Goal: Task Accomplishment & Management: Complete application form

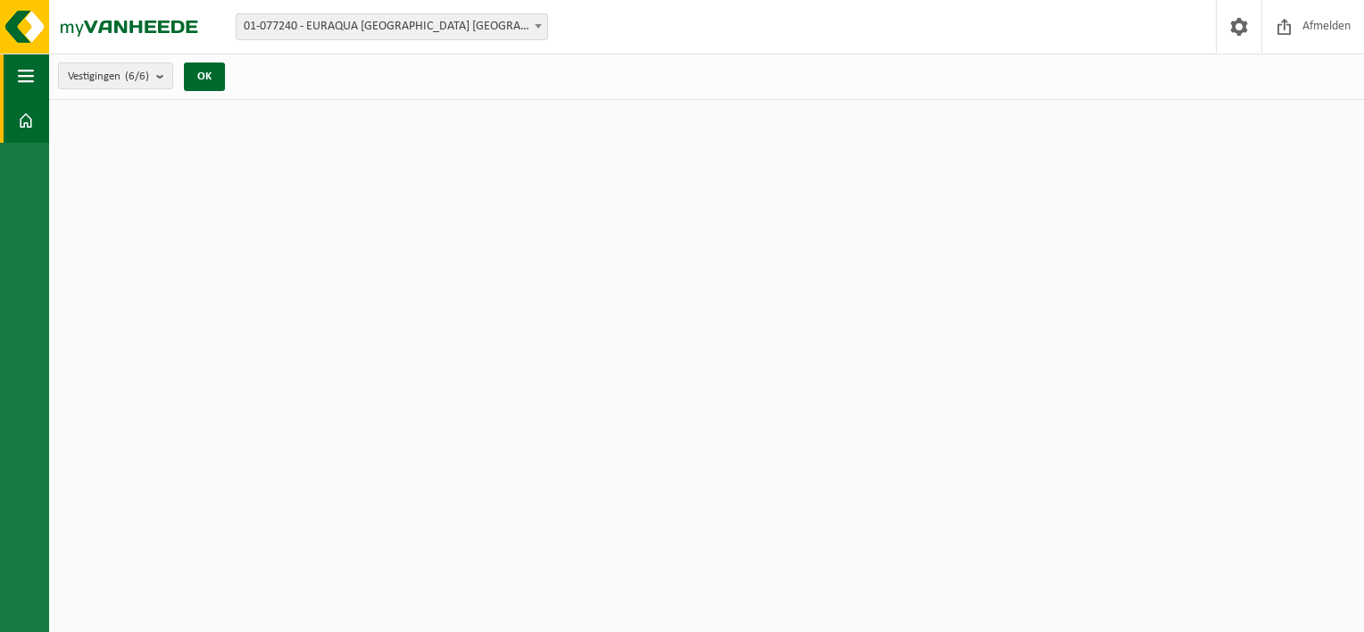
click at [29, 79] on span "button" at bounding box center [26, 76] width 16 height 45
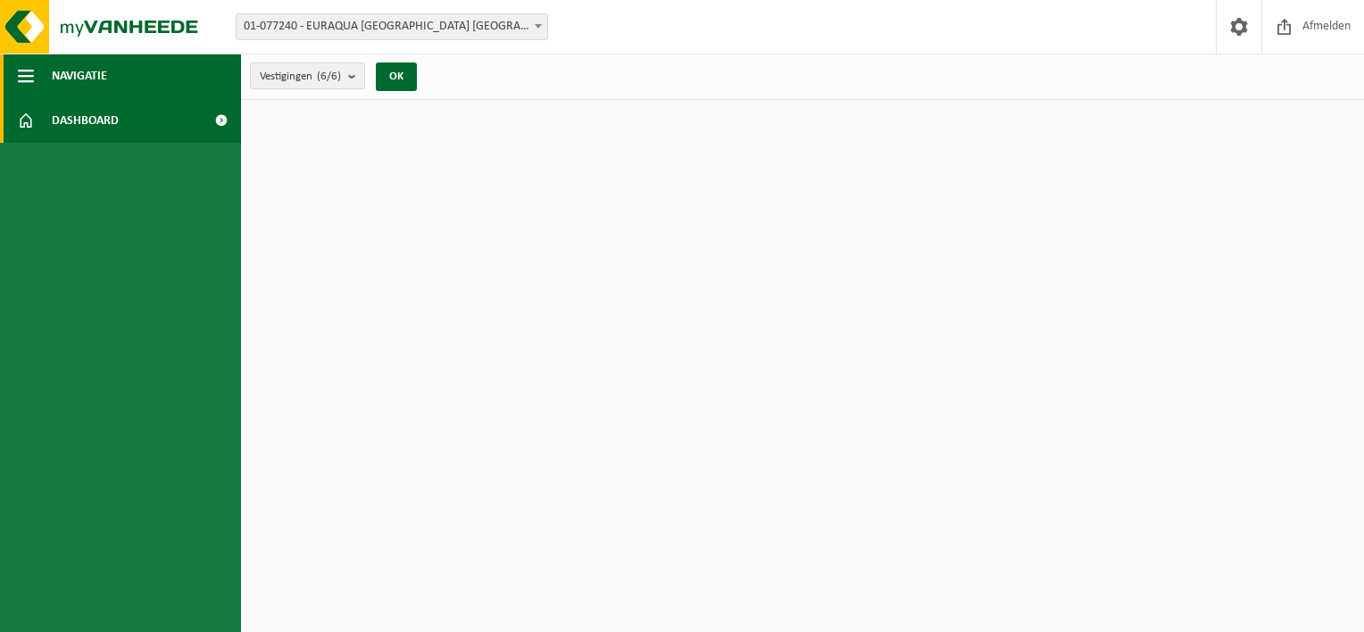
click at [35, 84] on button "Navigatie" at bounding box center [120, 76] width 241 height 45
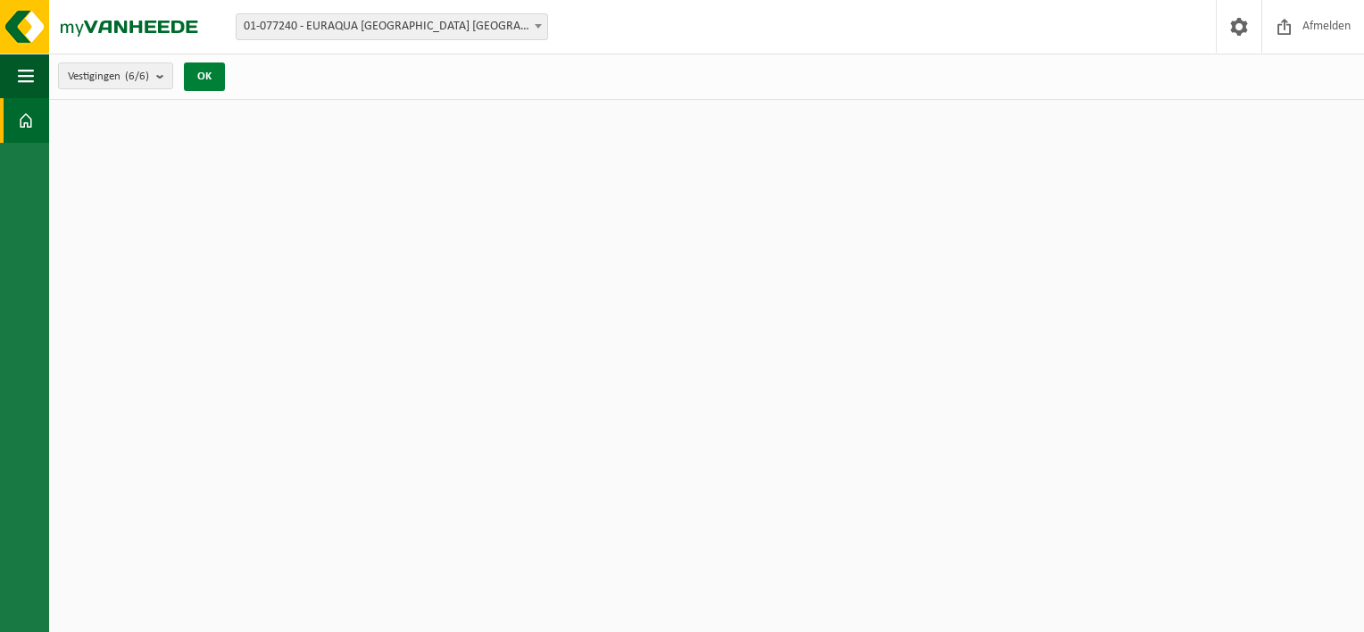
click at [196, 80] on button "OK" at bounding box center [204, 76] width 41 height 29
click at [168, 39] on img at bounding box center [107, 27] width 214 height 54
click at [30, 120] on span at bounding box center [26, 120] width 16 height 45
click at [31, 120] on span at bounding box center [26, 120] width 16 height 45
click at [20, 87] on span "button" at bounding box center [26, 76] width 16 height 45
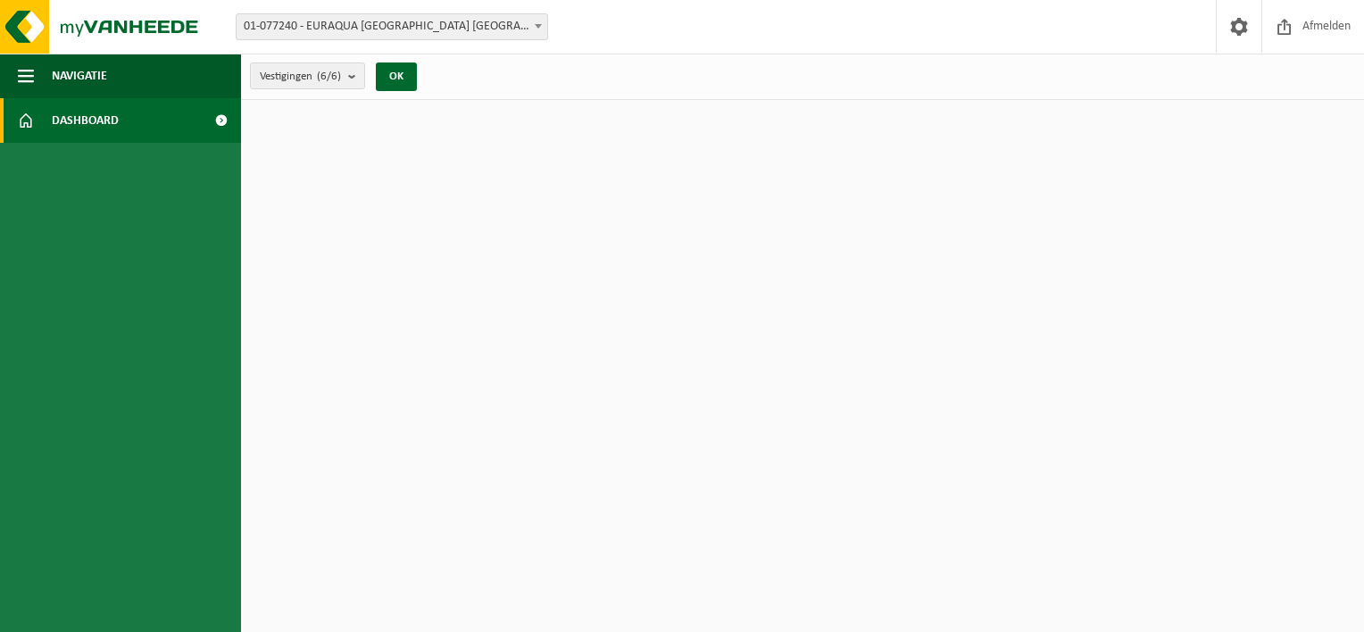
click at [129, 141] on link "Dashboard" at bounding box center [120, 120] width 241 height 45
click at [1286, 25] on span at bounding box center [1284, 26] width 27 height 53
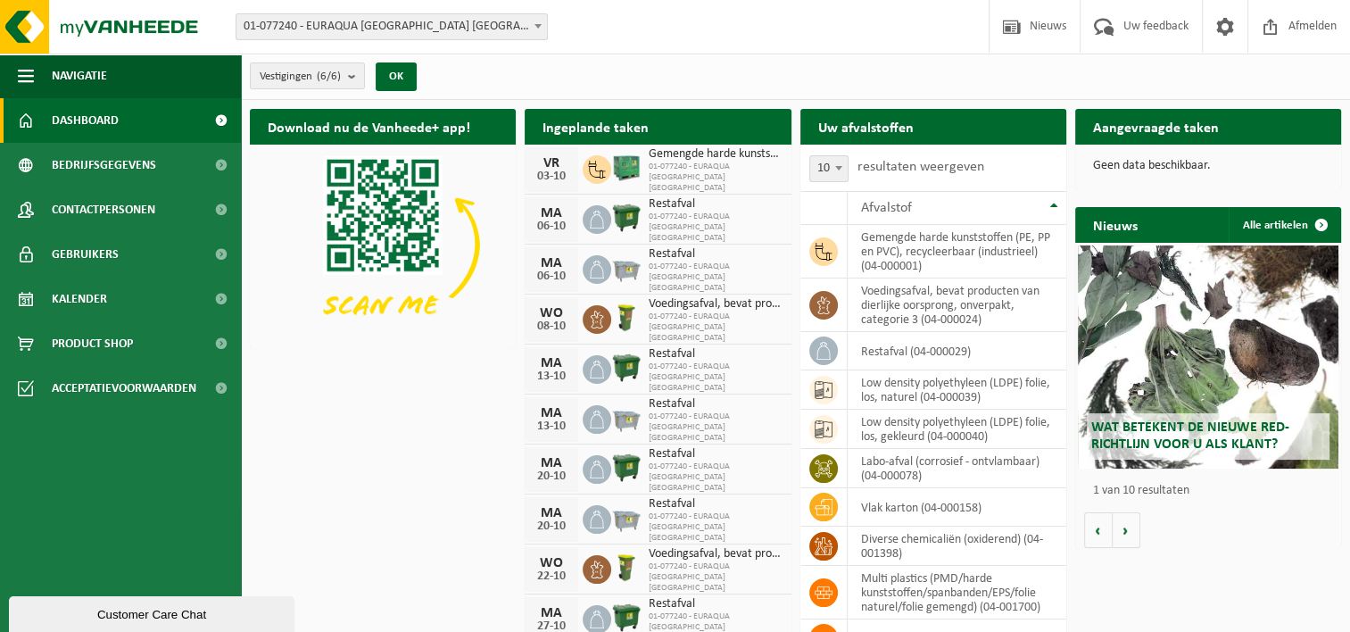
click at [936, 171] on label "resultaten weergeven" at bounding box center [921, 167] width 127 height 14
click at [868, 154] on select "10 25 50 100" at bounding box center [841, 154] width 54 height 1
click at [1180, 133] on h2 "Aangevraagde taken" at bounding box center [1156, 126] width 162 height 35
click at [1175, 137] on h2 "Aangevraagde taken" at bounding box center [1156, 126] width 162 height 35
click at [143, 70] on button "Navigatie" at bounding box center [120, 76] width 241 height 45
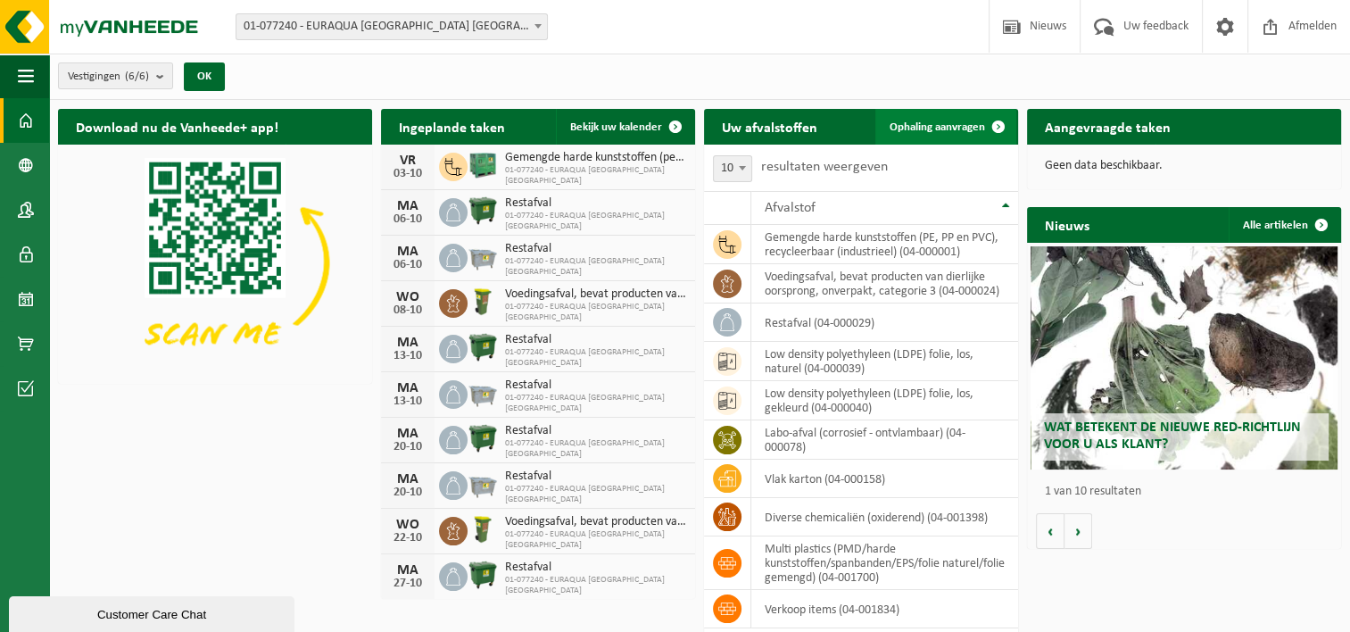
click at [964, 125] on span "Ophaling aanvragen" at bounding box center [937, 127] width 95 height 12
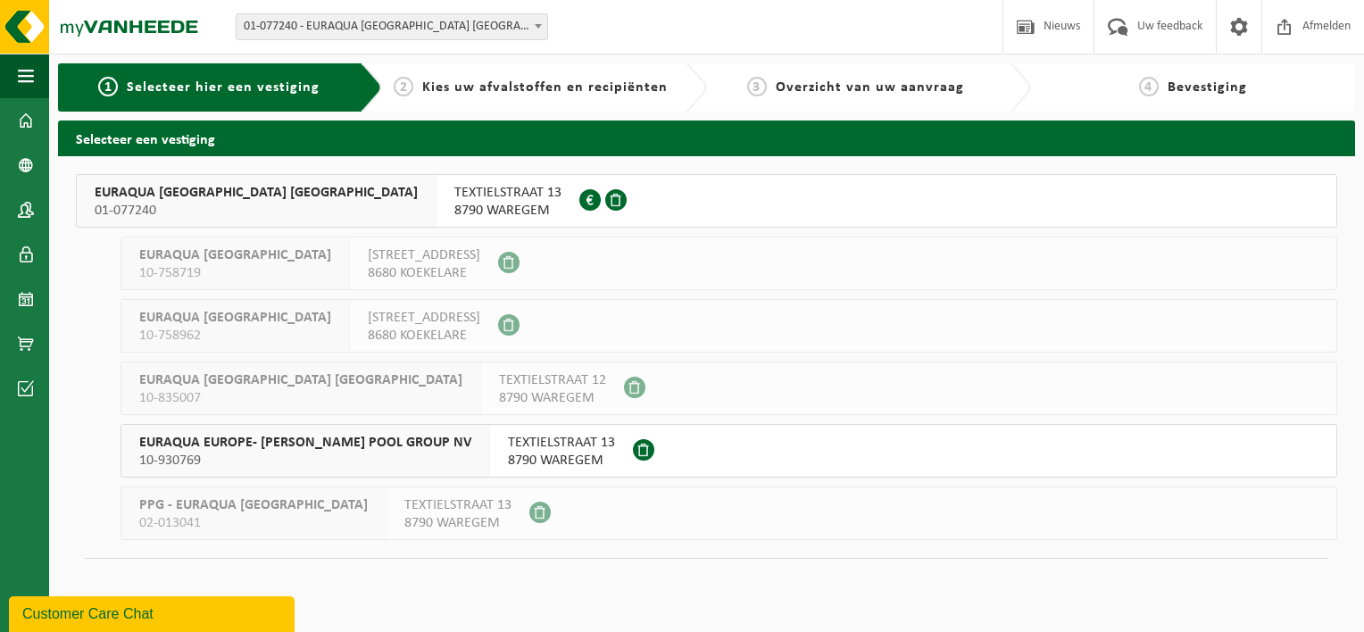
click at [454, 196] on span "TEXTIELSTRAAT 13" at bounding box center [507, 193] width 107 height 18
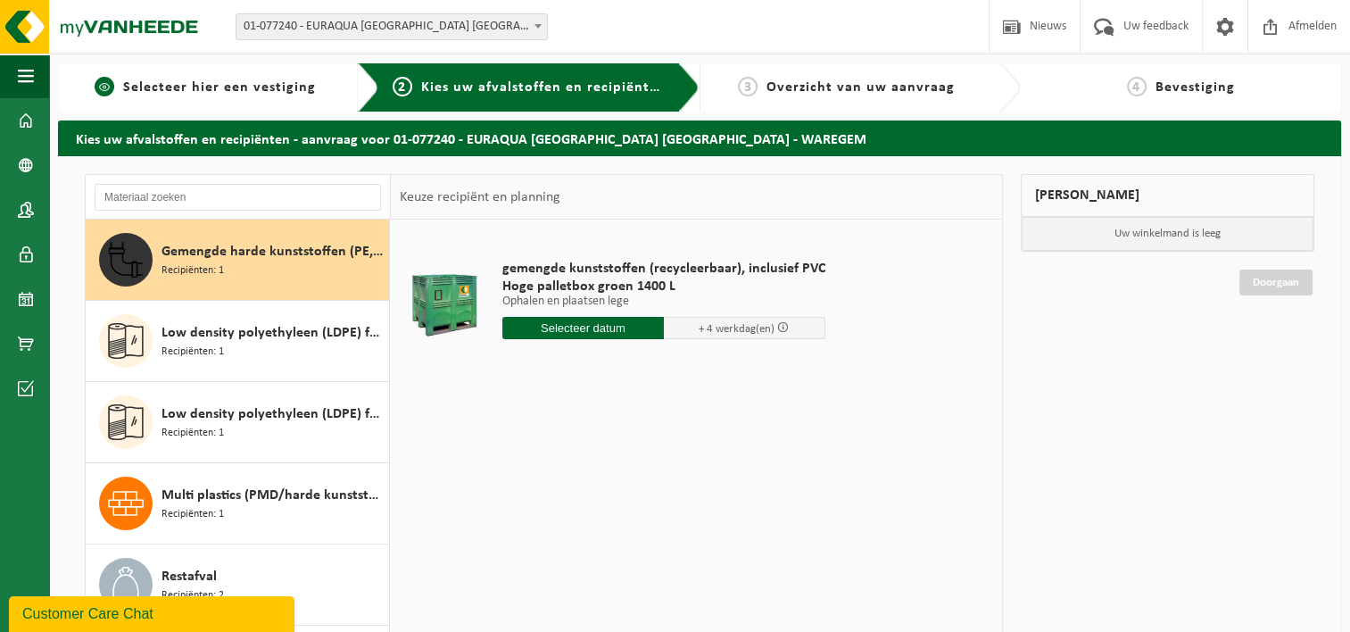
click at [317, 90] on link "1 Selecteer hier een vestiging" at bounding box center [205, 87] width 277 height 21
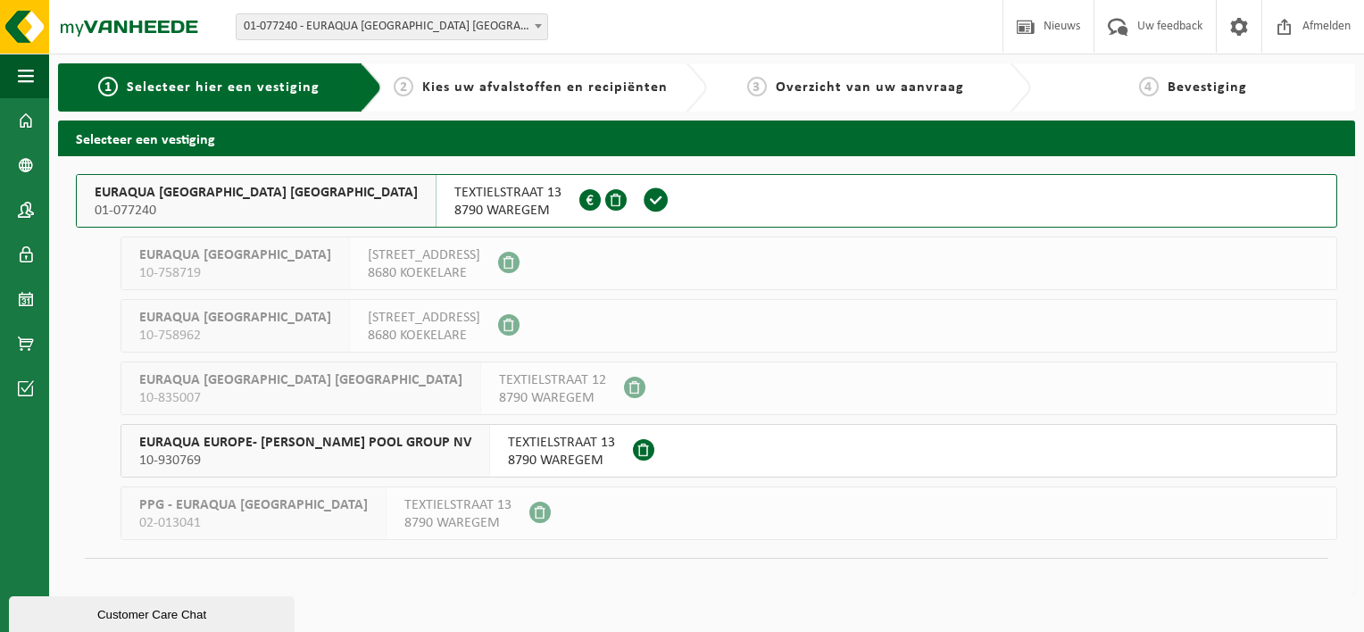
click at [454, 196] on span "TEXTIELSTRAAT 13" at bounding box center [507, 193] width 107 height 18
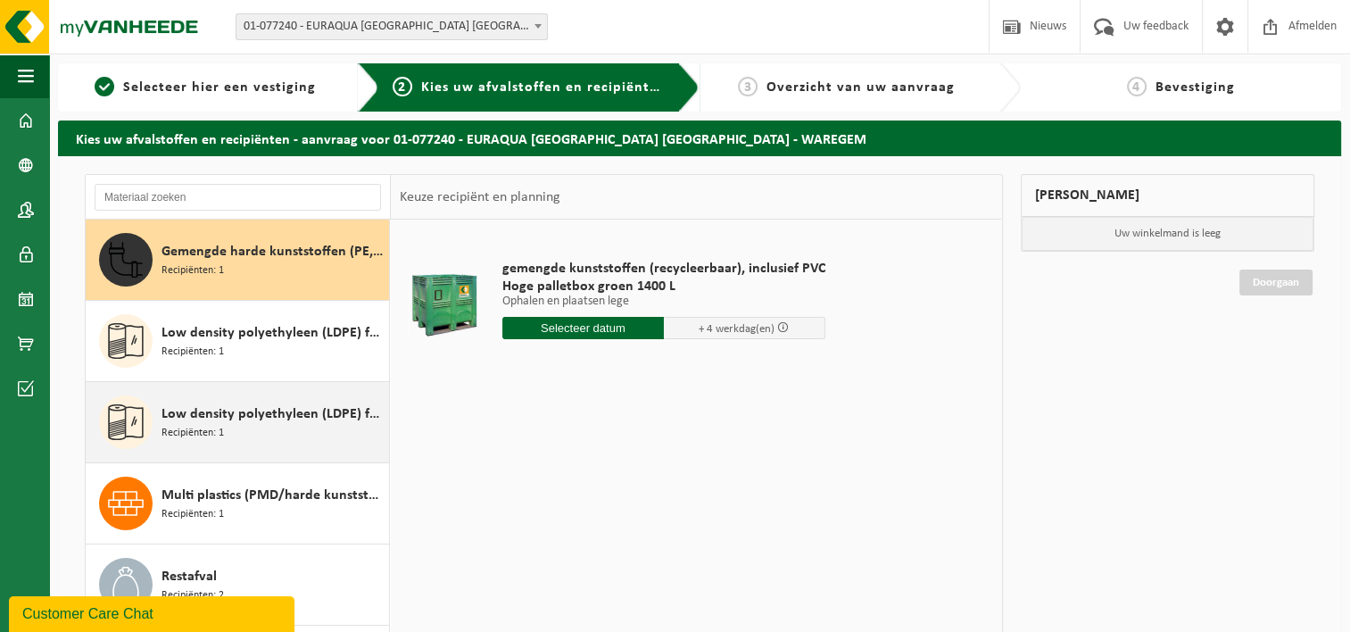
click at [282, 416] on span "Low density polyethyleen (LDPE) folie, los, naturel" at bounding box center [273, 413] width 223 height 21
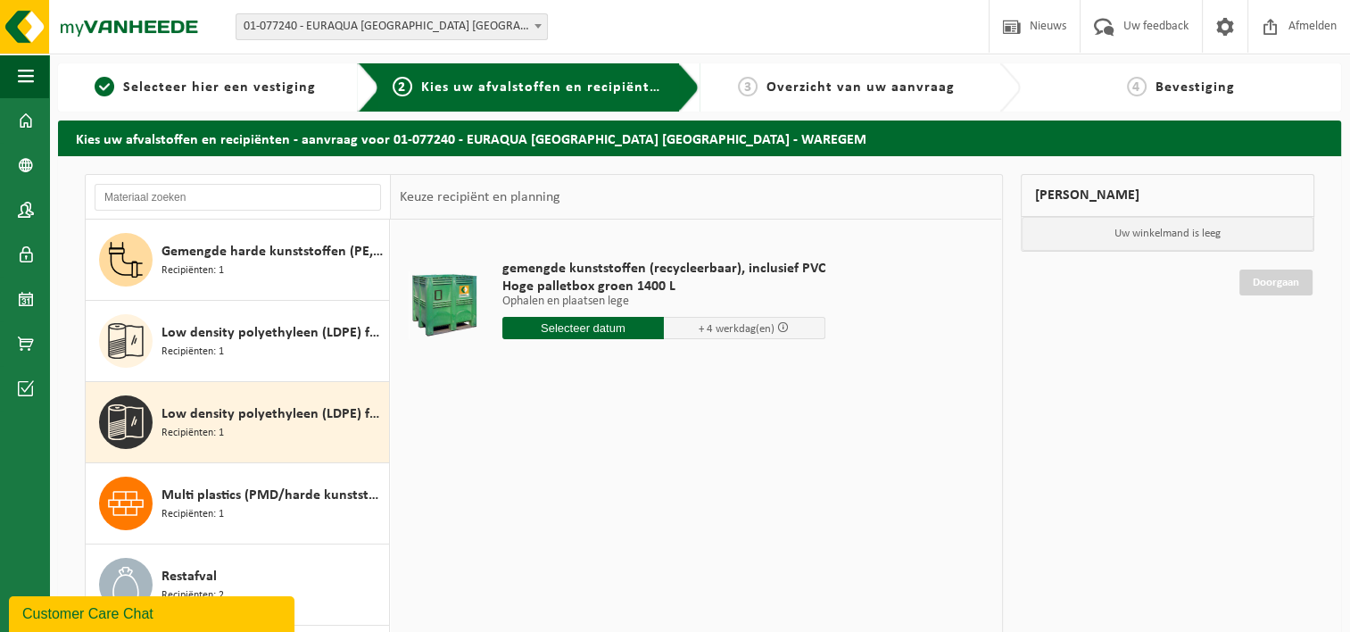
scroll to position [30, 0]
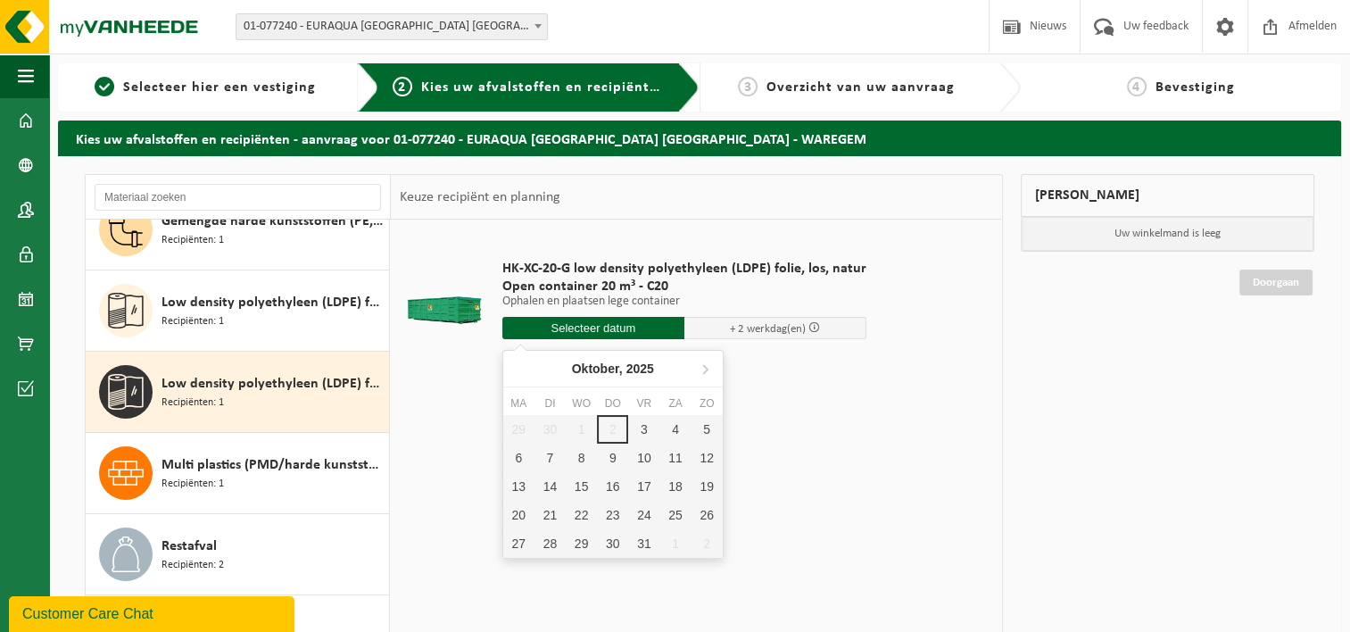
click at [657, 333] on input "text" at bounding box center [593, 328] width 182 height 22
click at [641, 425] on div "3" at bounding box center [643, 429] width 31 height 29
type input "Van 2025-10-03"
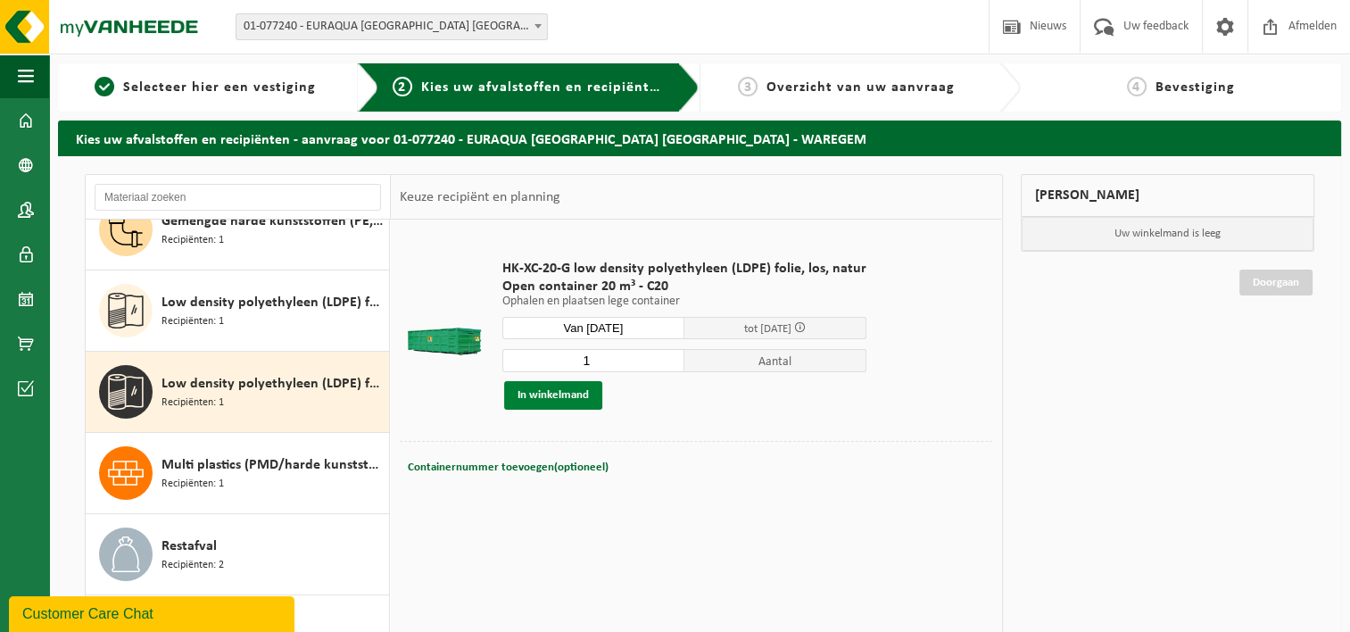
click at [571, 397] on button "In winkelmand" at bounding box center [553, 395] width 98 height 29
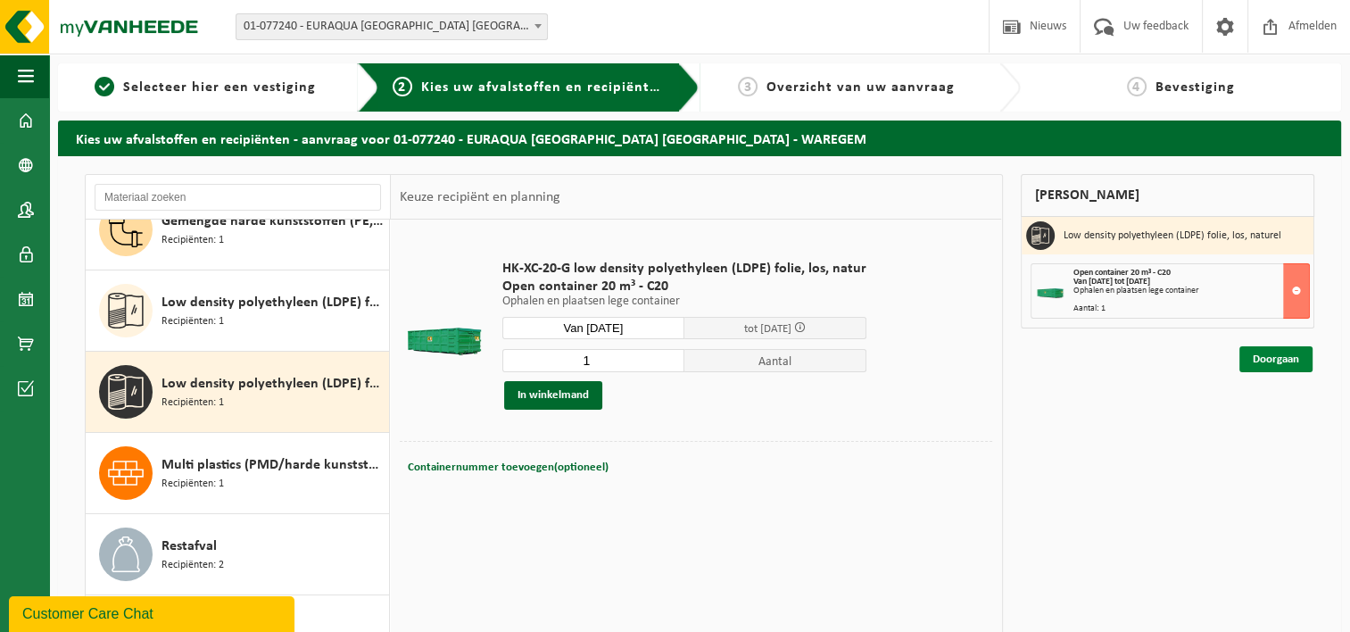
click at [1283, 353] on link "Doorgaan" at bounding box center [1276, 359] width 73 height 26
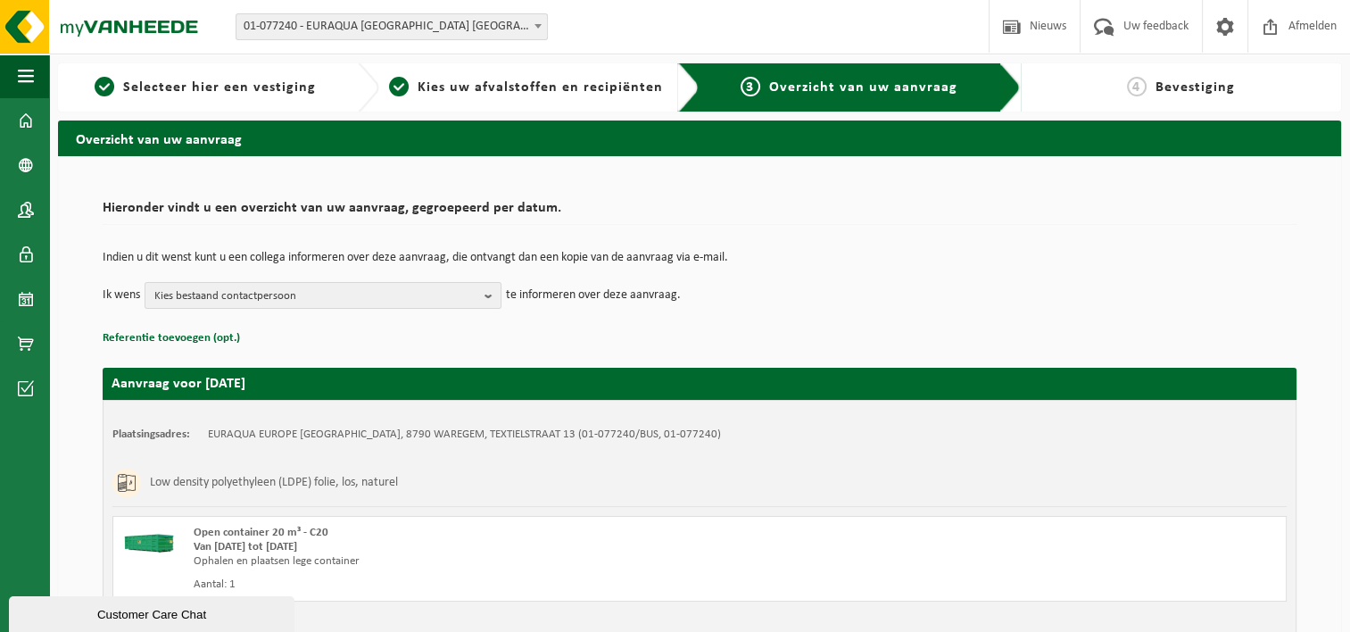
scroll to position [132, 0]
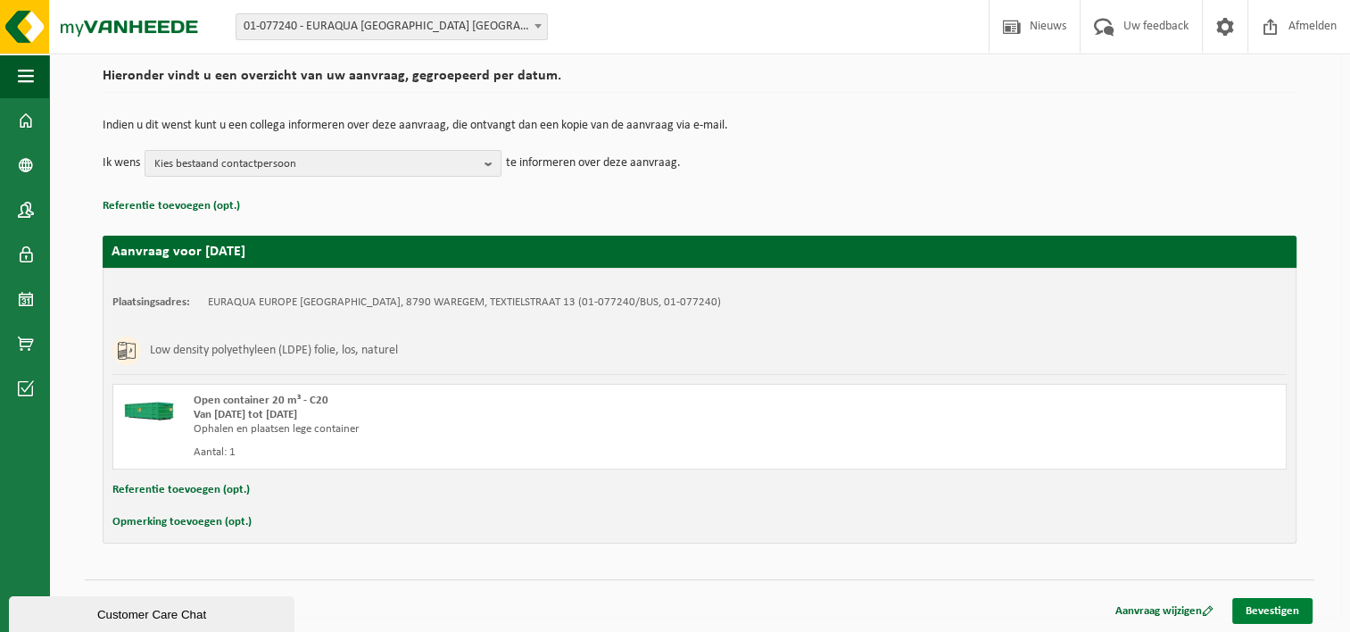
click at [1294, 610] on link "Bevestigen" at bounding box center [1273, 611] width 80 height 26
